Goal: Information Seeking & Learning: Compare options

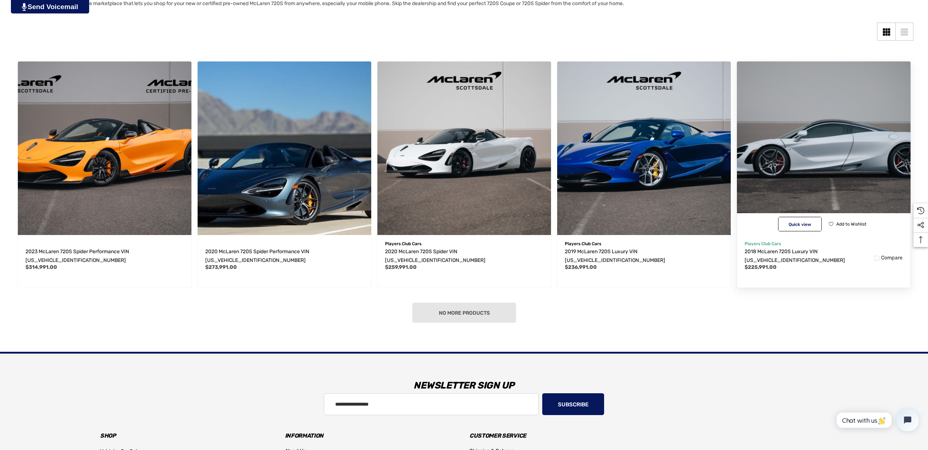
click at [810, 130] on img "2018 McLaren 720S Luxury VIN SBM14DCA6JW000403,$225,991.00\a" at bounding box center [823, 148] width 191 height 191
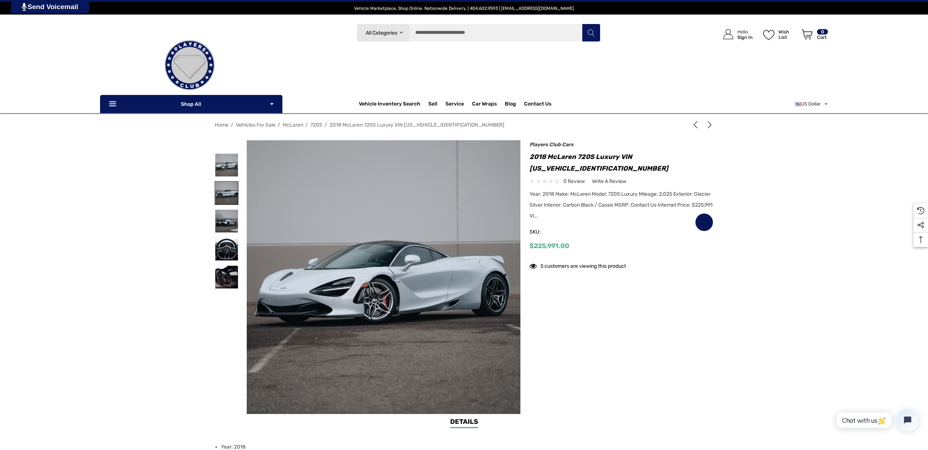
click at [225, 194] on img at bounding box center [226, 193] width 23 height 23
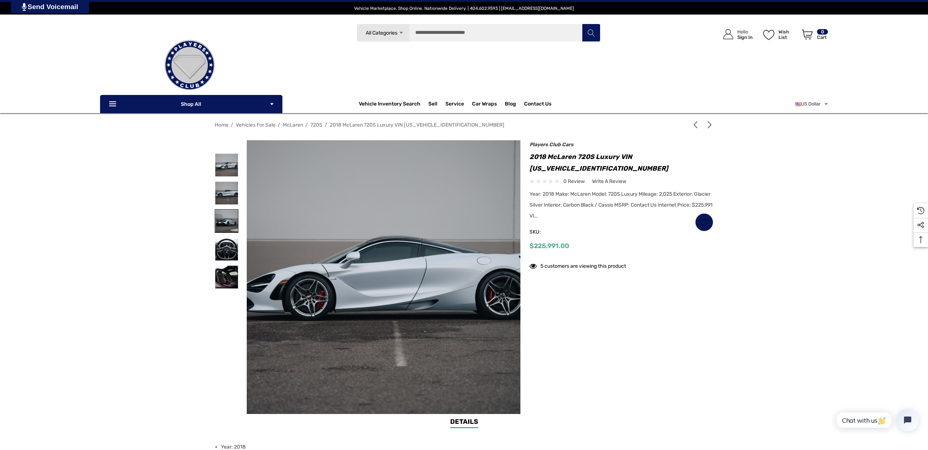
click at [225, 213] on img at bounding box center [226, 221] width 23 height 23
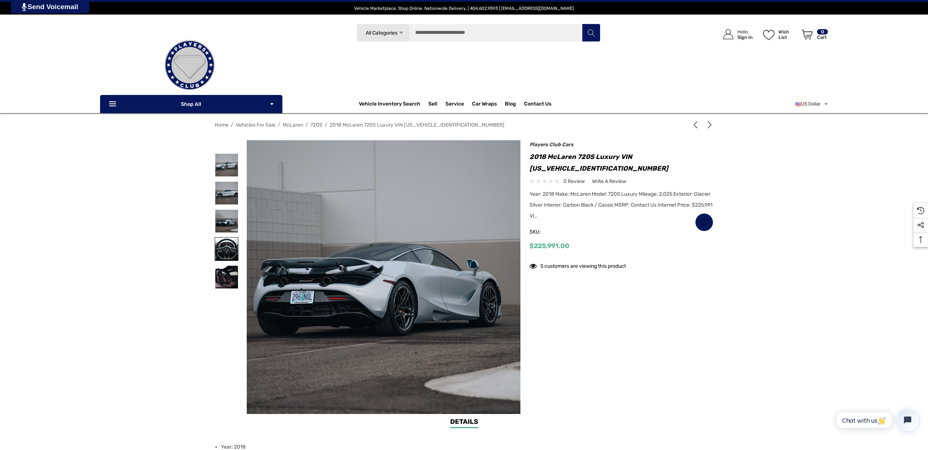
click at [226, 250] on img at bounding box center [226, 249] width 23 height 23
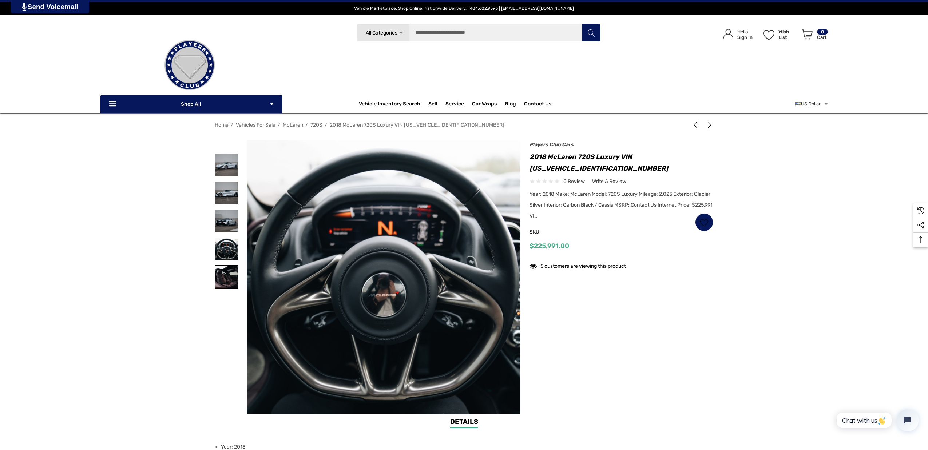
click at [225, 272] on img at bounding box center [226, 277] width 23 height 23
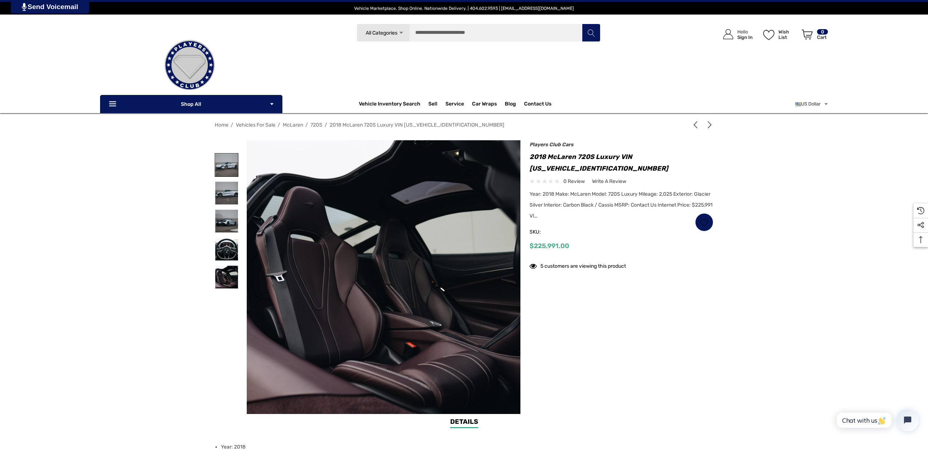
click at [220, 162] on img at bounding box center [226, 165] width 23 height 23
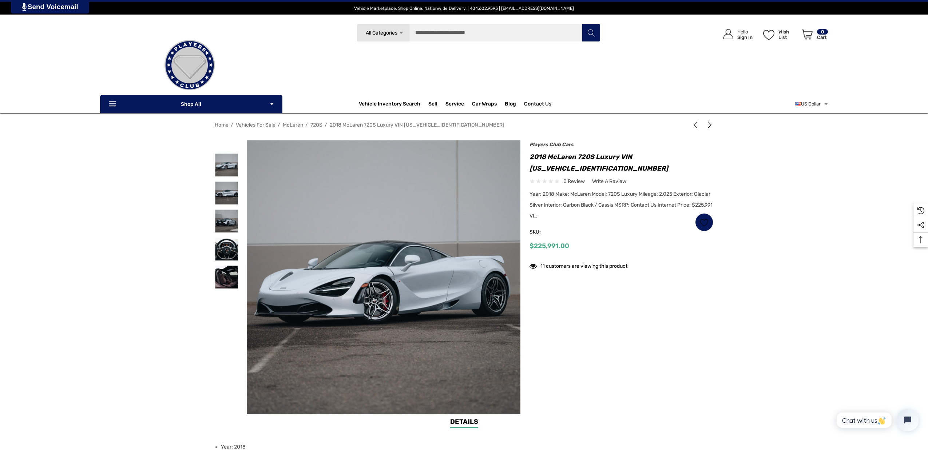
click at [705, 120] on nav "Home Vehicles For Sale McLaren 720S 2018 McLaren 720S Luxury VIN SBM14DCA6JW000…" at bounding box center [464, 125] width 499 height 13
click at [709, 121] on nav "Home Vehicles For Sale McLaren 720S 2018 McLaren 720S Luxury VIN SBM14DCA6JW000…" at bounding box center [464, 125] width 499 height 13
click at [709, 123] on use "Next" at bounding box center [710, 124] width 4 height 7
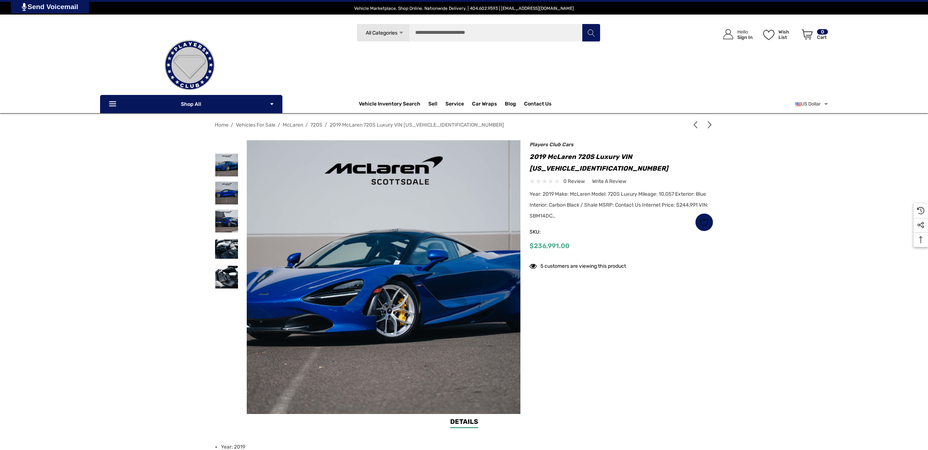
click at [687, 124] on nav "Home Vehicles For Sale McLaren 720S 2019 McLaren 720S Luxury VIN SBM14DCA5KW002…" at bounding box center [464, 125] width 499 height 13
click at [694, 124] on icon "Previous" at bounding box center [695, 124] width 7 height 7
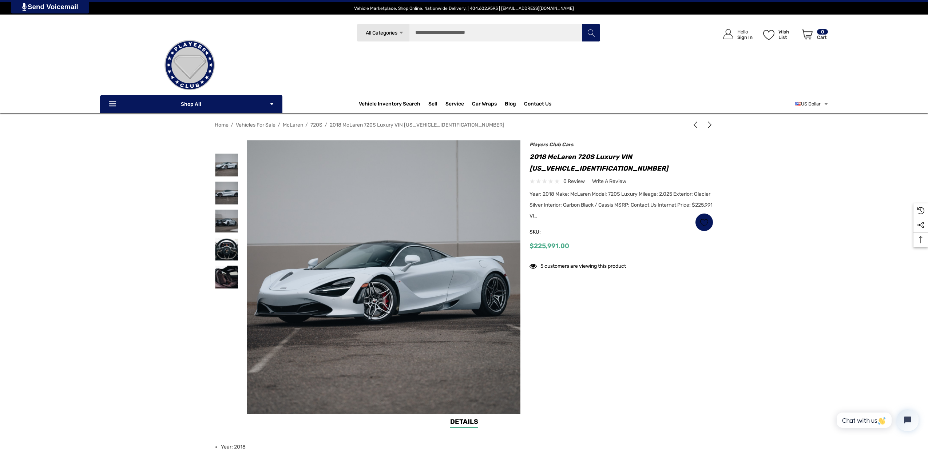
click at [572, 226] on div "Players Club Cars 2018 McLaren 720S Luxury VIN [US_VEHICLE_IDENTIFICATION_NUMBE…" at bounding box center [622, 199] width 184 height 111
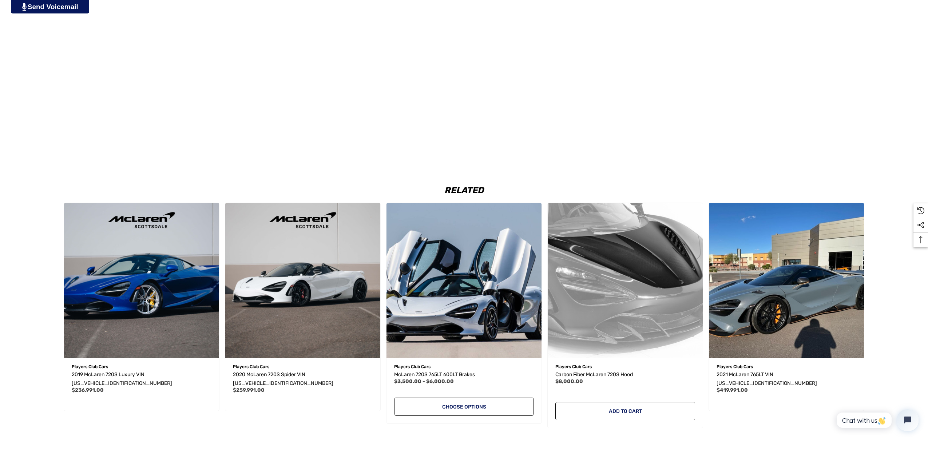
scroll to position [949, 0]
